Goal: Check status: Check status

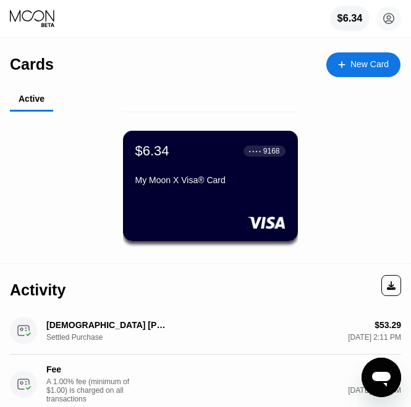
click at [345, 19] on div "$6.34" at bounding box center [349, 18] width 25 height 11
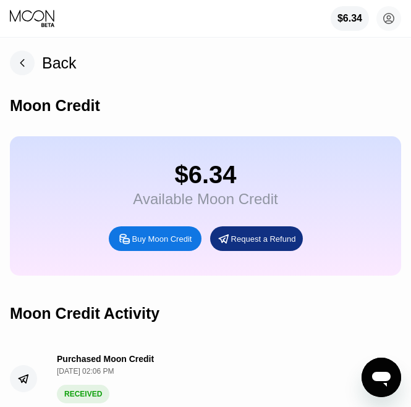
click at [36, 18] on icon at bounding box center [33, 18] width 46 height 19
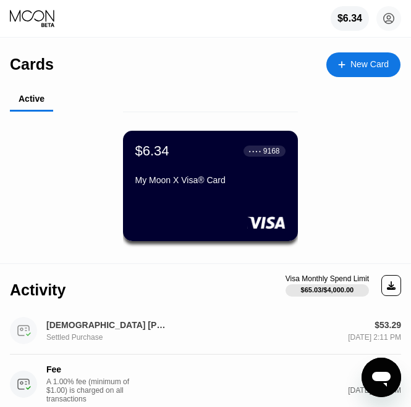
click at [115, 319] on div "[DEMOGRAPHIC_DATA] [PHONE_NUMBER] US Settled Purchase" at bounding box center [96, 330] width 172 height 27
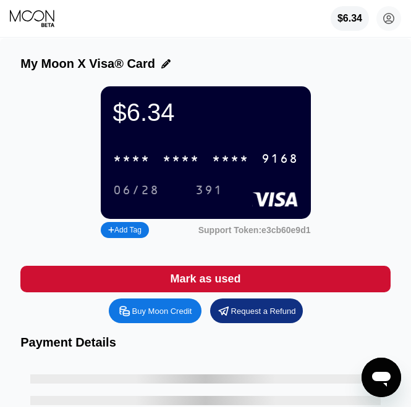
click at [347, 25] on div "$6.34" at bounding box center [349, 18] width 38 height 25
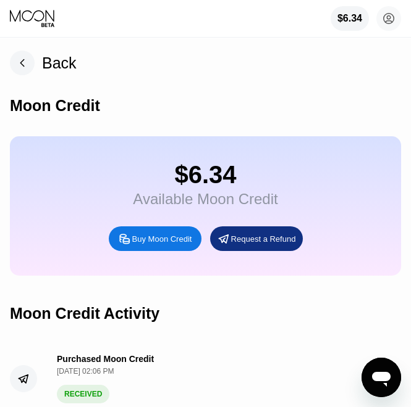
click at [49, 18] on icon at bounding box center [33, 18] width 46 height 19
